Goal: Transaction & Acquisition: Obtain resource

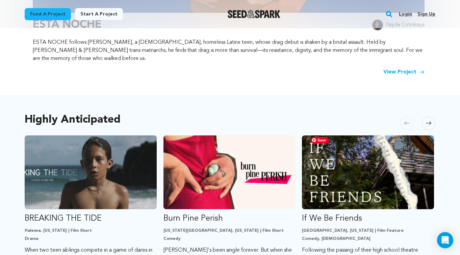
scroll to position [294, 0]
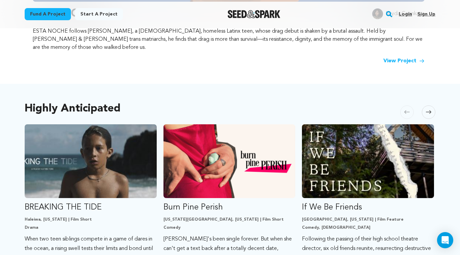
click at [425, 108] on span at bounding box center [427, 112] width 13 height 13
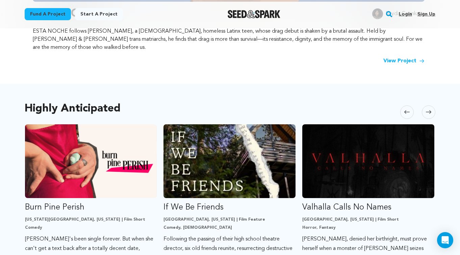
click at [425, 108] on span at bounding box center [427, 112] width 13 height 13
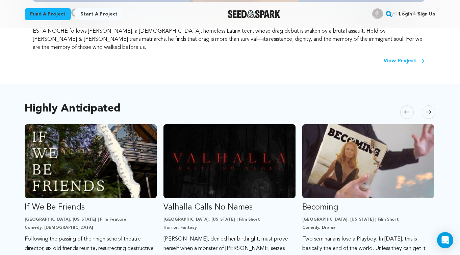
click at [425, 108] on span at bounding box center [427, 112] width 13 height 13
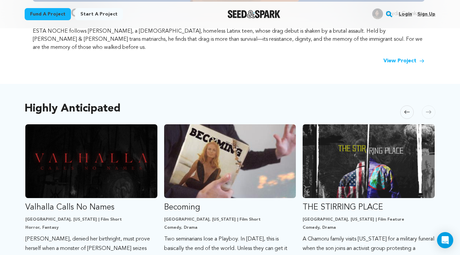
click at [425, 108] on span at bounding box center [427, 112] width 13 height 13
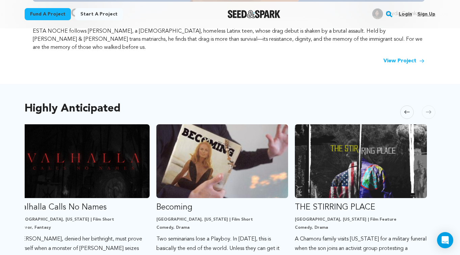
scroll to position [0, 424]
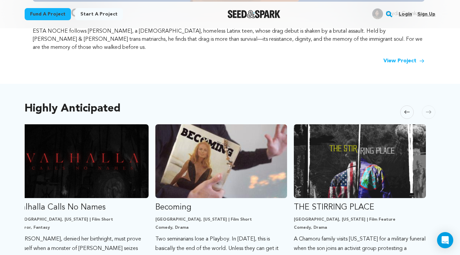
click at [425, 108] on span at bounding box center [427, 112] width 13 height 13
click at [388, 13] on rect "button" at bounding box center [389, 14] width 8 height 8
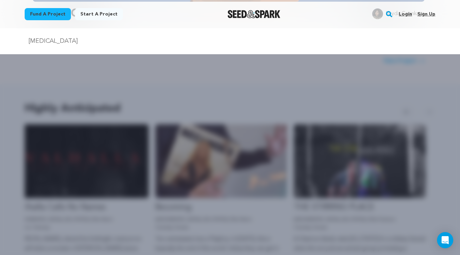
type input "postpartum\"
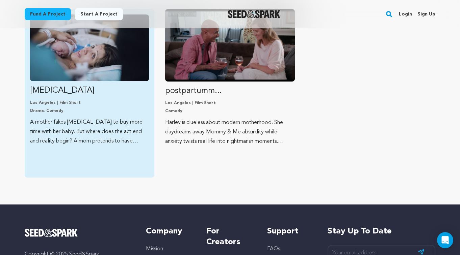
scroll to position [105, 0]
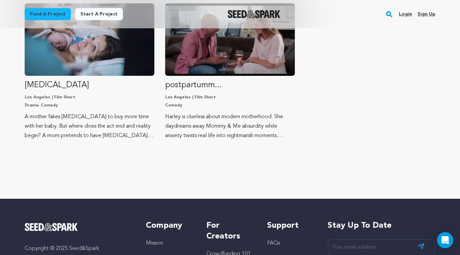
click at [74, 28] on div "Fund a project Start a project Search Login Sign up Start a project" at bounding box center [230, 14] width 432 height 28
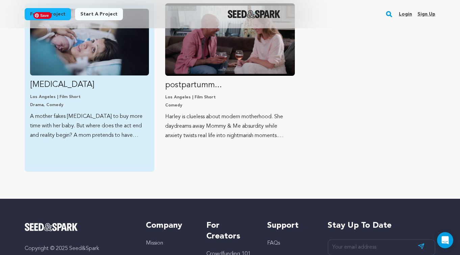
click at [78, 48] on img "Fund Postpartum" at bounding box center [89, 42] width 119 height 67
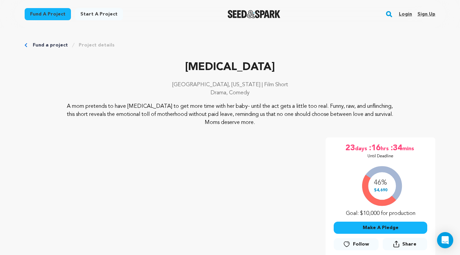
click at [138, 90] on p "Drama, Comedy" at bounding box center [230, 93] width 410 height 8
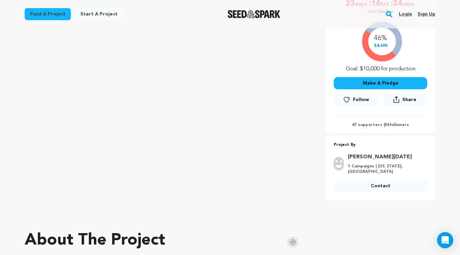
scroll to position [145, 0]
